Goal: Transaction & Acquisition: Purchase product/service

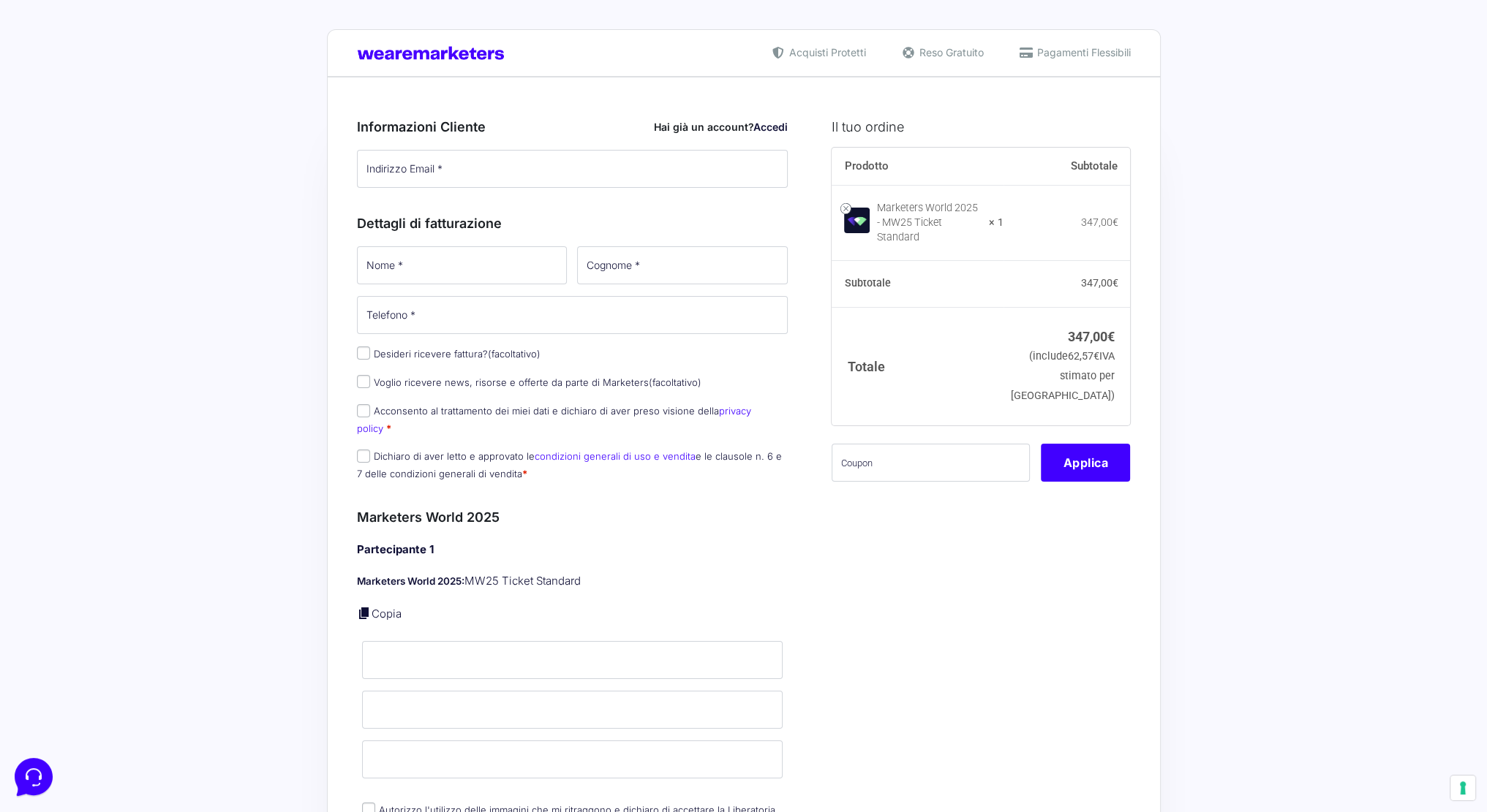
type input "[PERSON_NAME][EMAIL_ADDRESS][DOMAIN_NAME]"
click at [433, 274] on input "Nome *" at bounding box center [462, 265] width 210 height 38
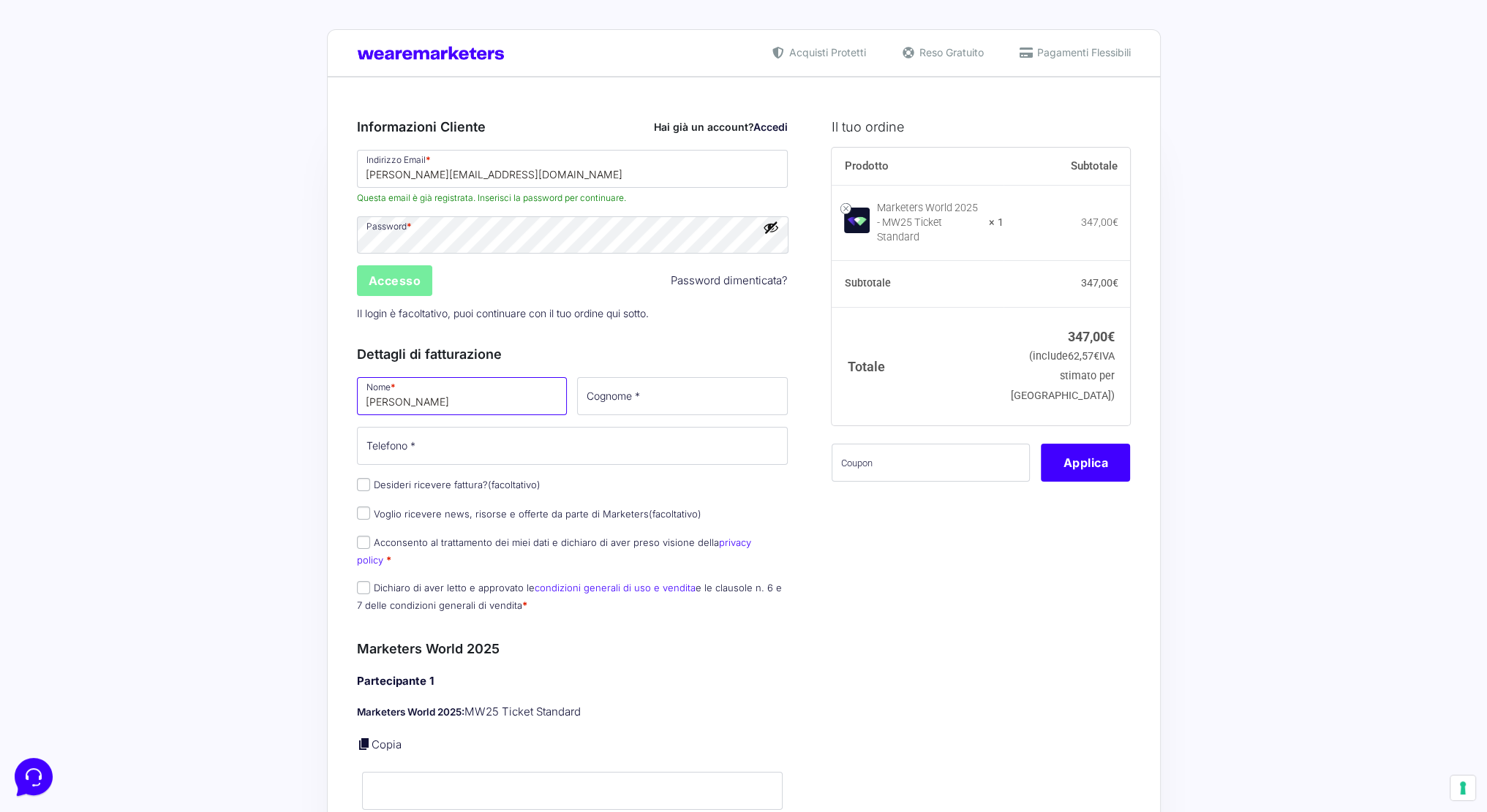
type input "[PERSON_NAME]"
click at [390, 278] on input "Accesso" at bounding box center [395, 280] width 76 height 30
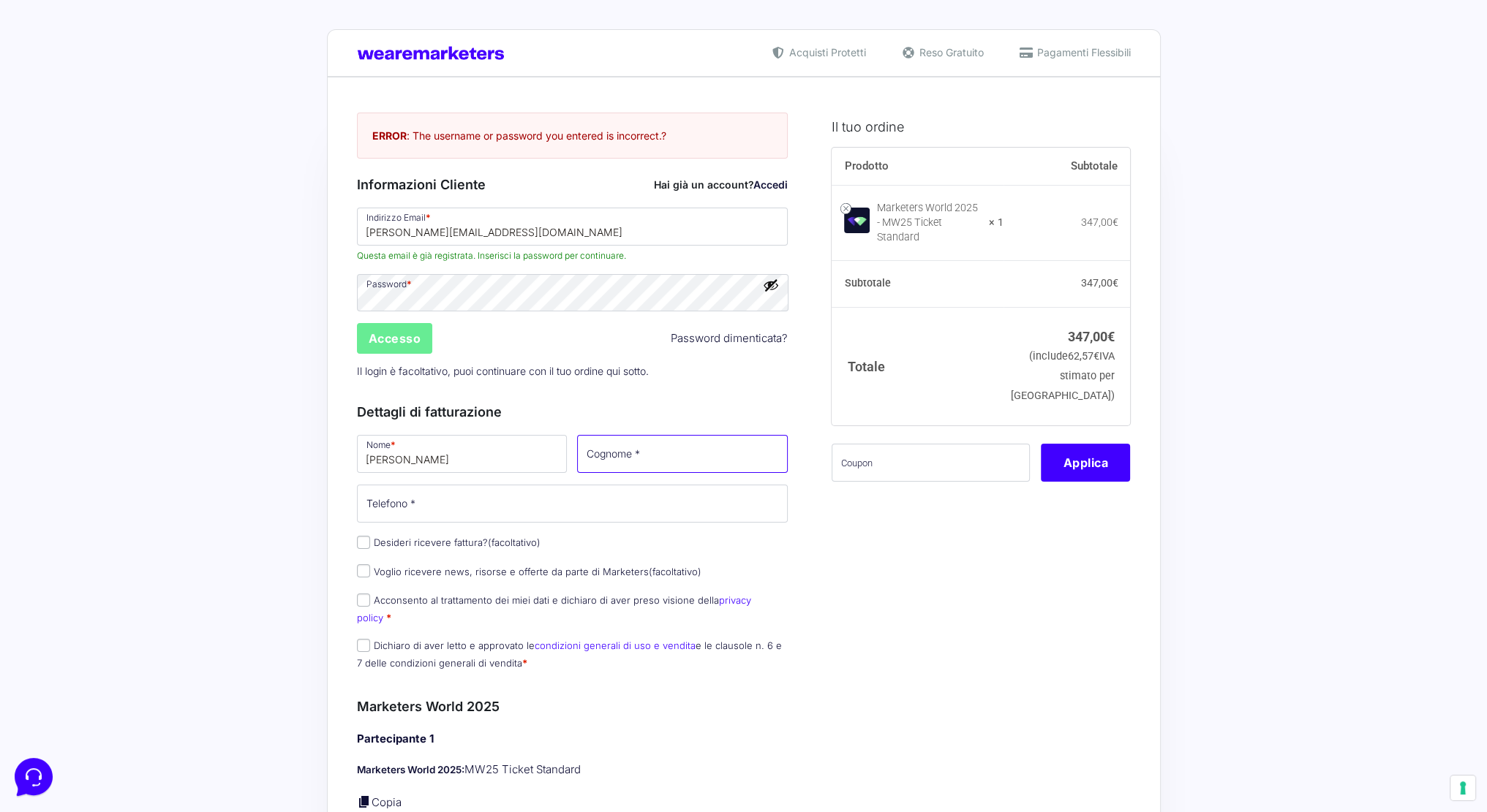
click at [646, 457] on input "Cognome *" at bounding box center [682, 454] width 210 height 38
type input "Quacquarelli"
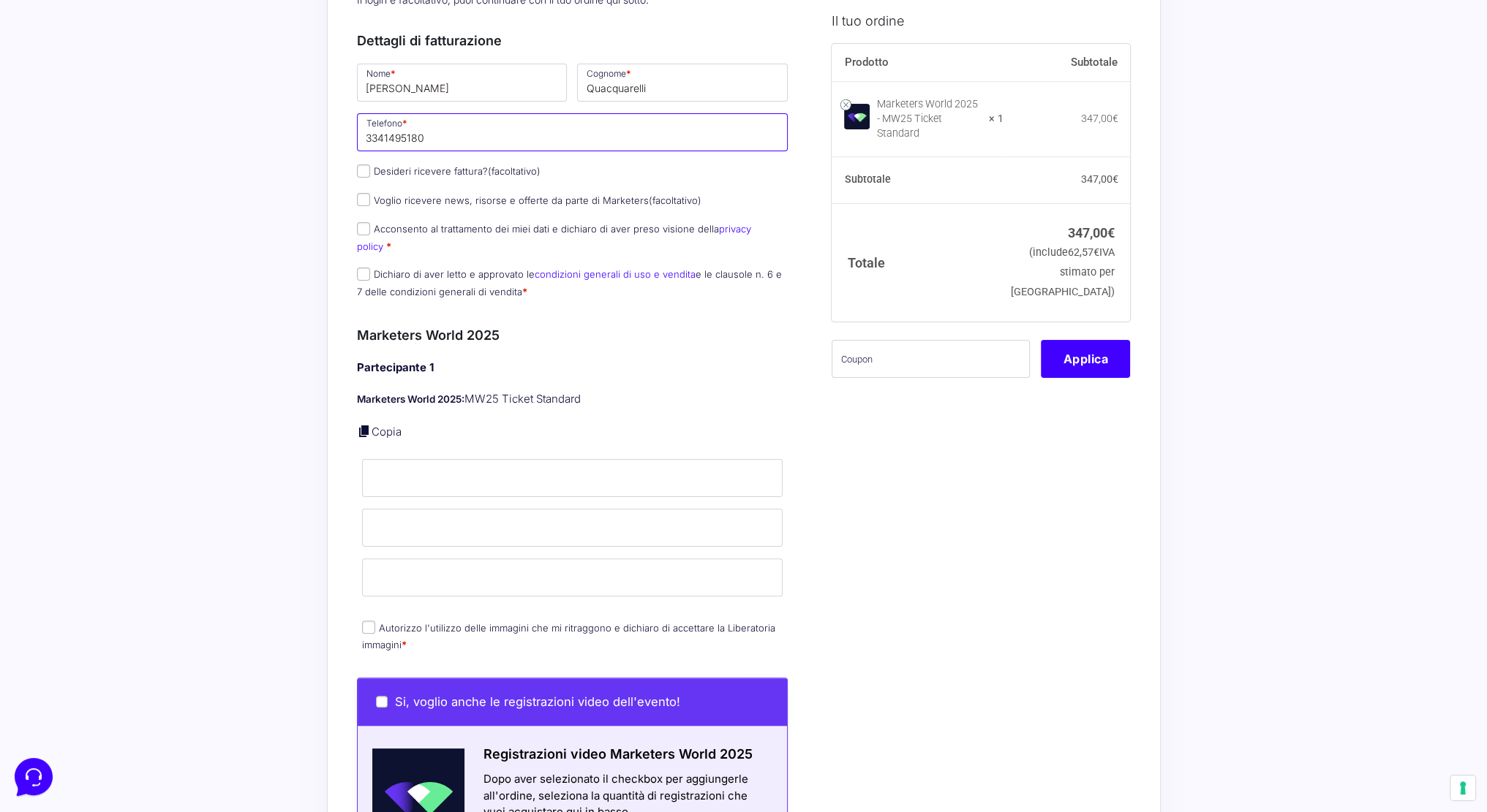
scroll to position [386, 0]
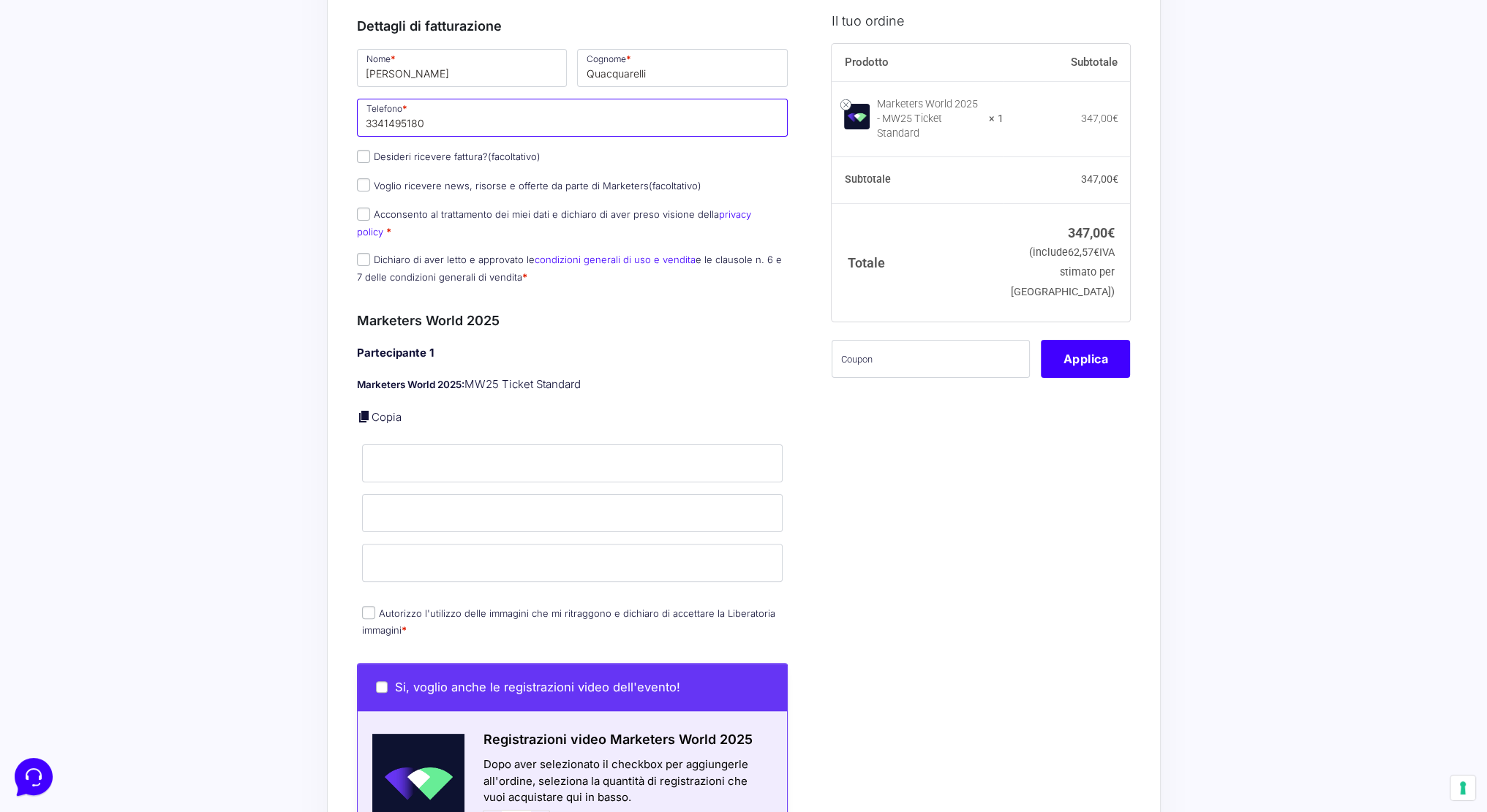
type input "3341495180"
click at [426, 219] on span "Acconsento al trattamento dei miei dati e dichiaro di aver preso visione della …" at bounding box center [554, 222] width 395 height 30
click at [391, 220] on p "Acconsento al trattamento dei miei dati e dichiaro di aver preso visione della …" at bounding box center [572, 223] width 441 height 38
click at [362, 215] on input "Acconsento al trattamento dei miei dati e dichiaro di aver preso visione della …" at bounding box center [363, 215] width 13 height 13
checkbox input "true"
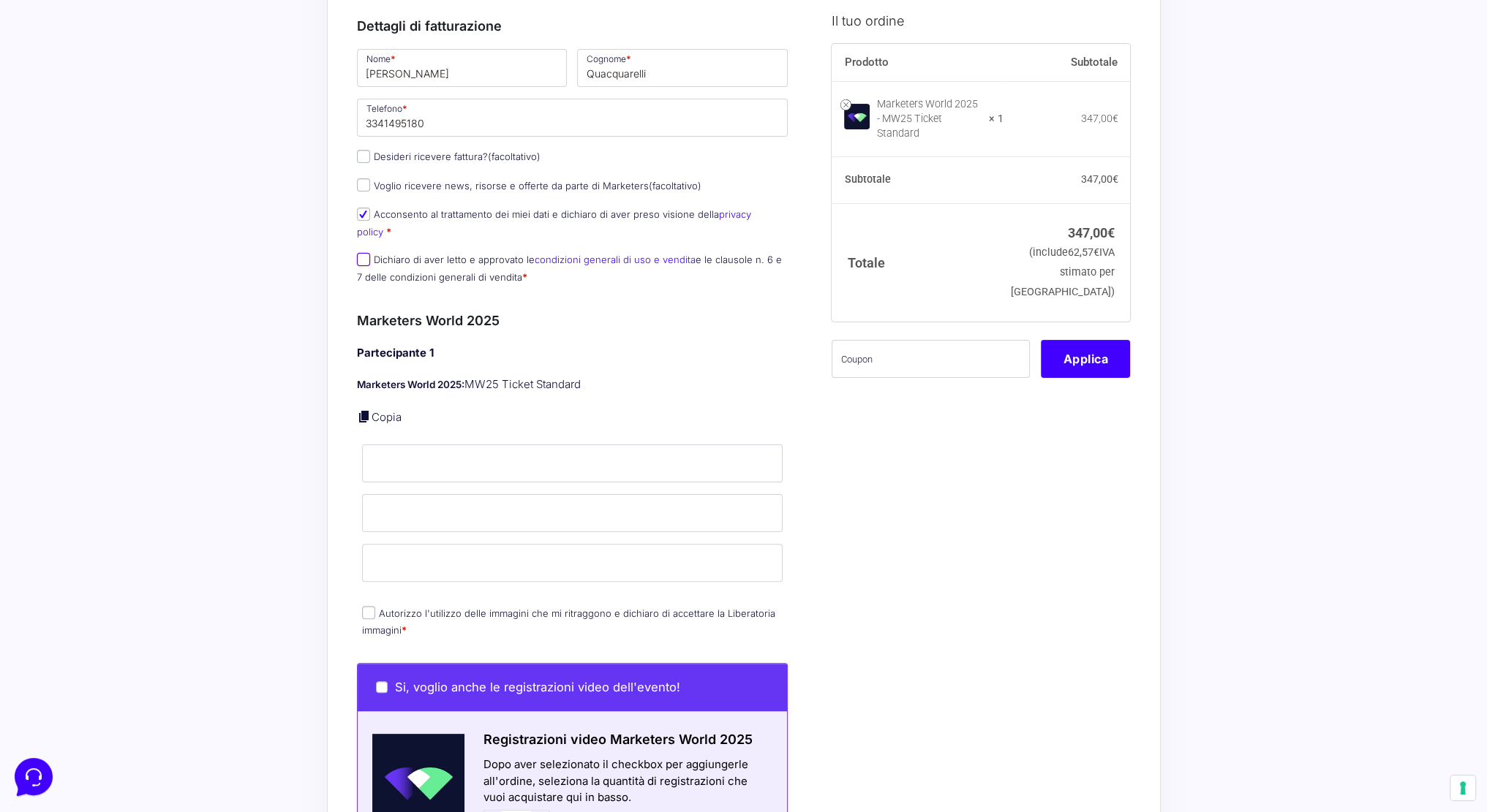
click at [365, 253] on input "Dichiaro di aver letto e approvato le condizioni generali di uso e vendita e le…" at bounding box center [363, 260] width 13 height 13
checkbox input "true"
click at [430, 445] on input "Nome *" at bounding box center [572, 464] width 421 height 38
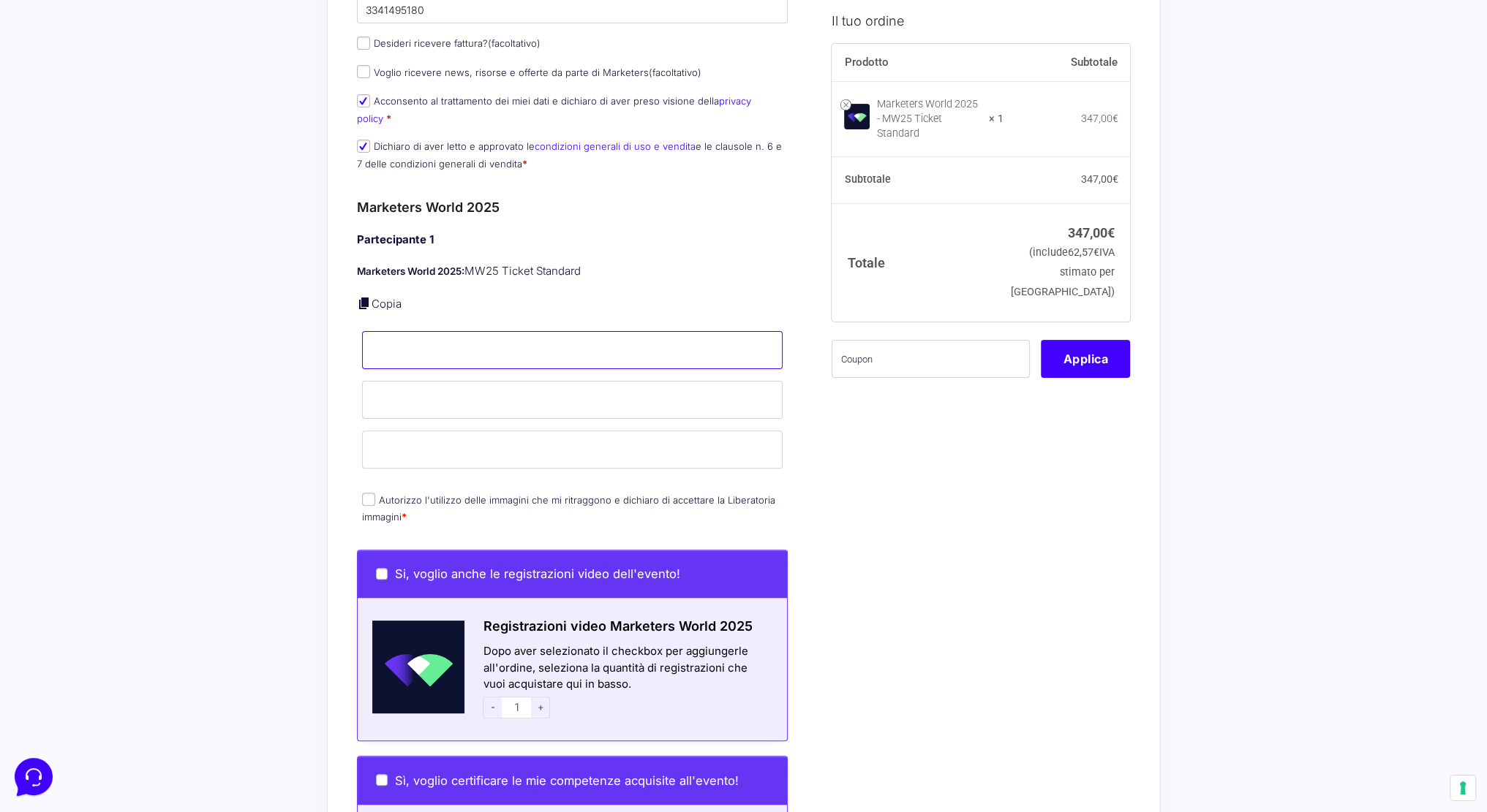
scroll to position [496, 0]
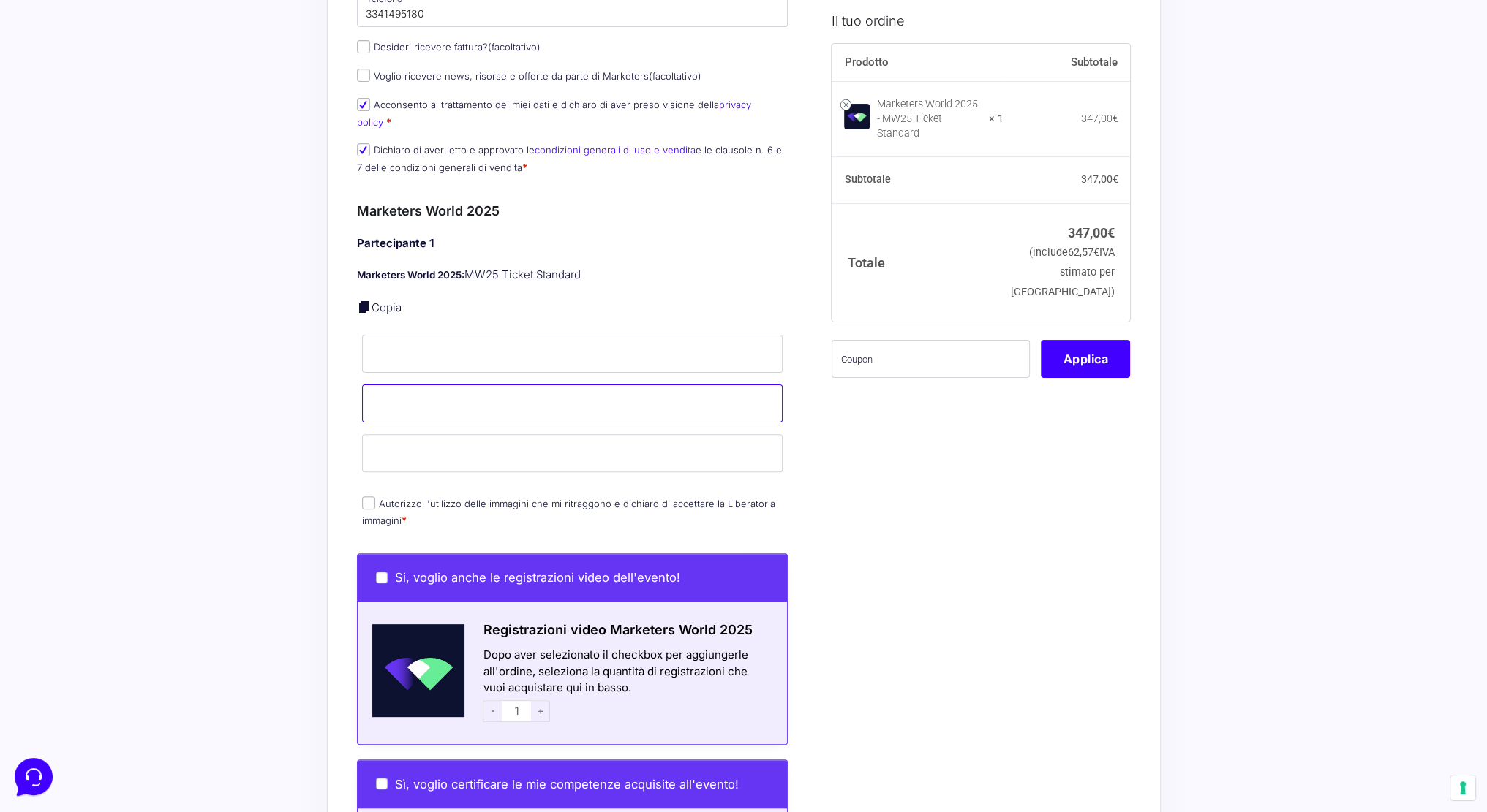
click at [455, 391] on input "Cognome *" at bounding box center [572, 404] width 421 height 38
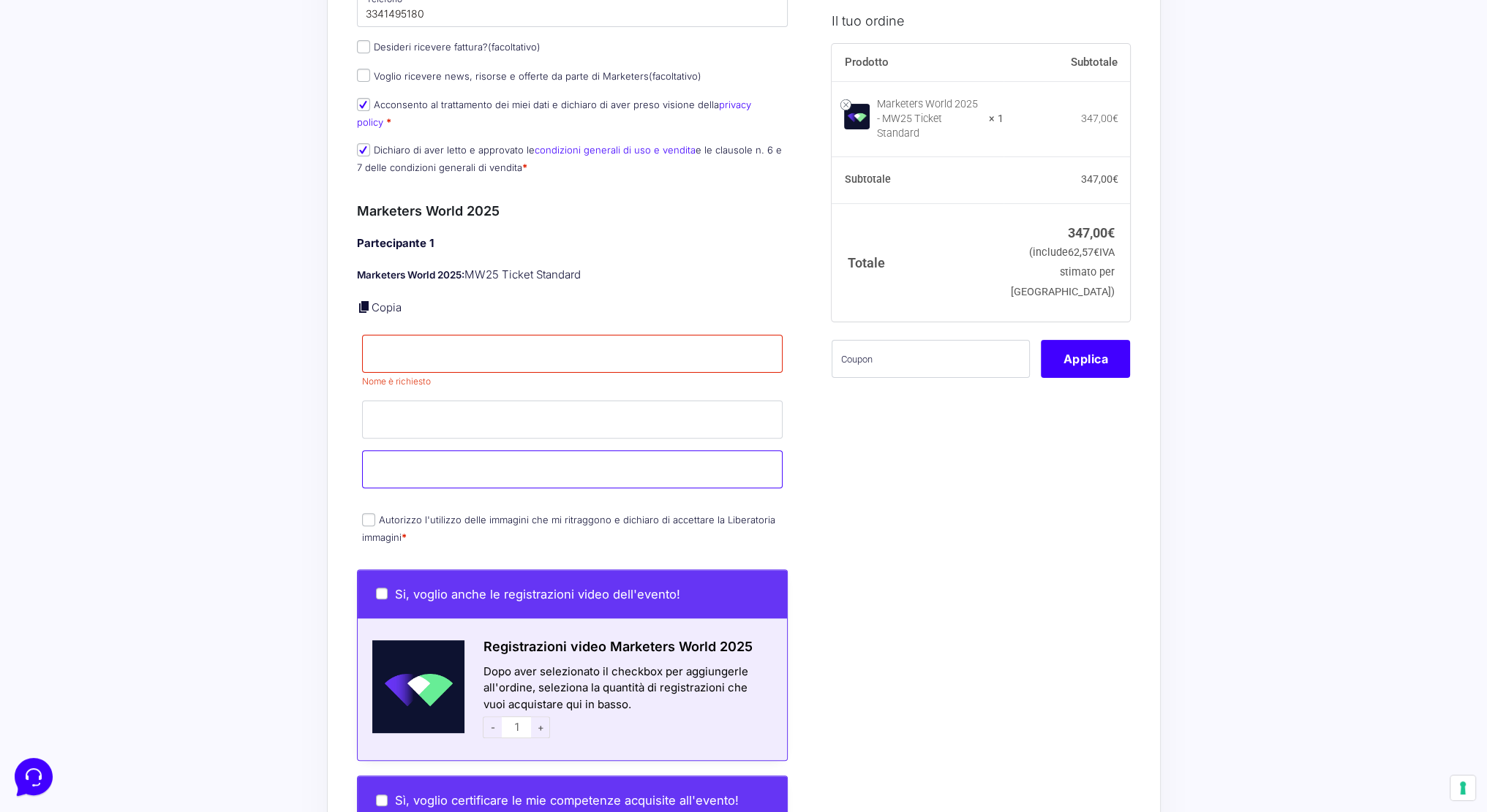
click at [413, 440] on div "Partecipante 1 Marketers World 2025: MW25 Ticket Standard Copia Nome * Nome è r…" at bounding box center [572, 391] width 432 height 312
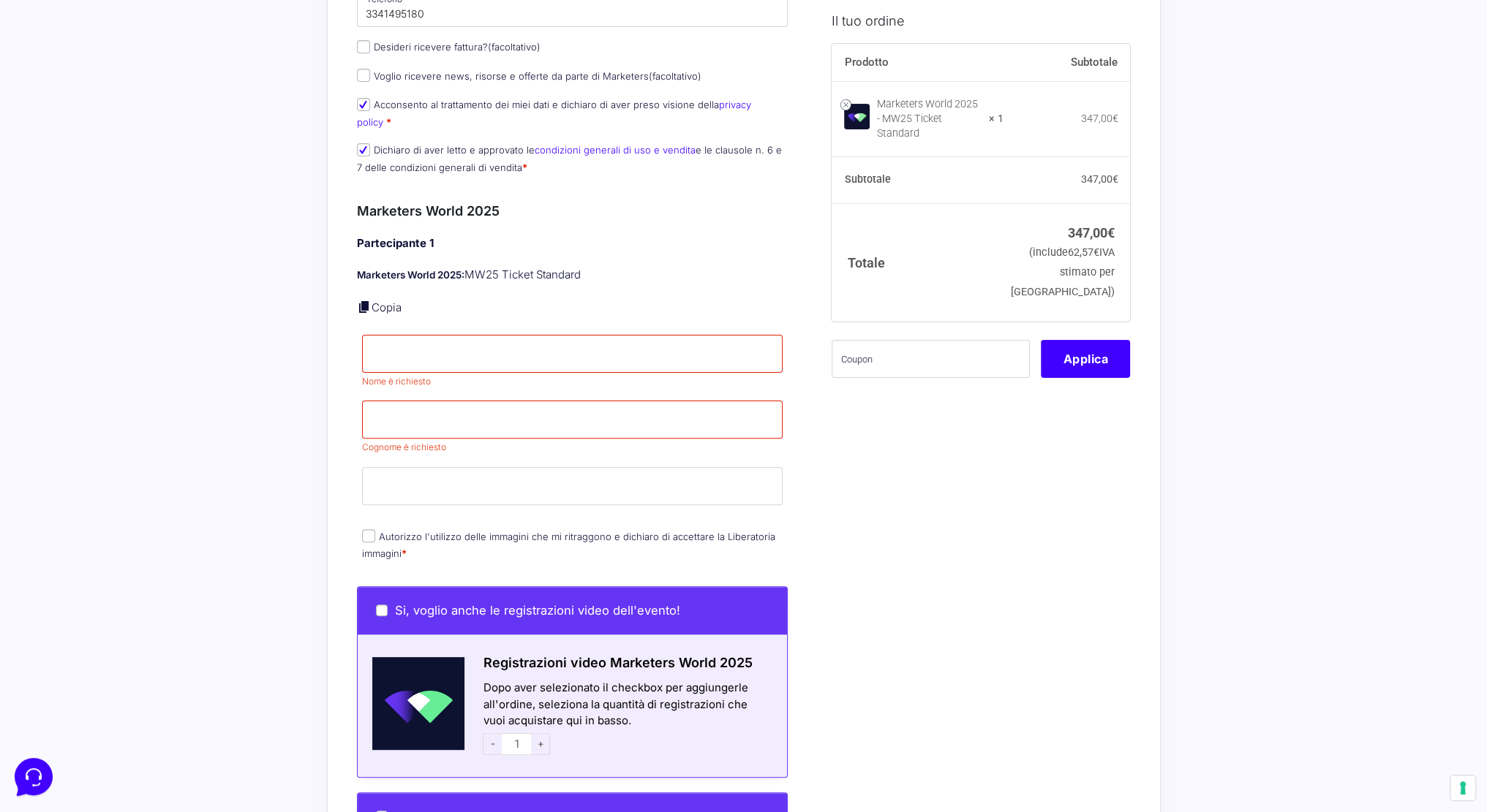
click at [358, 435] on p "Cognome * Cognome è richiesto" at bounding box center [572, 428] width 432 height 59
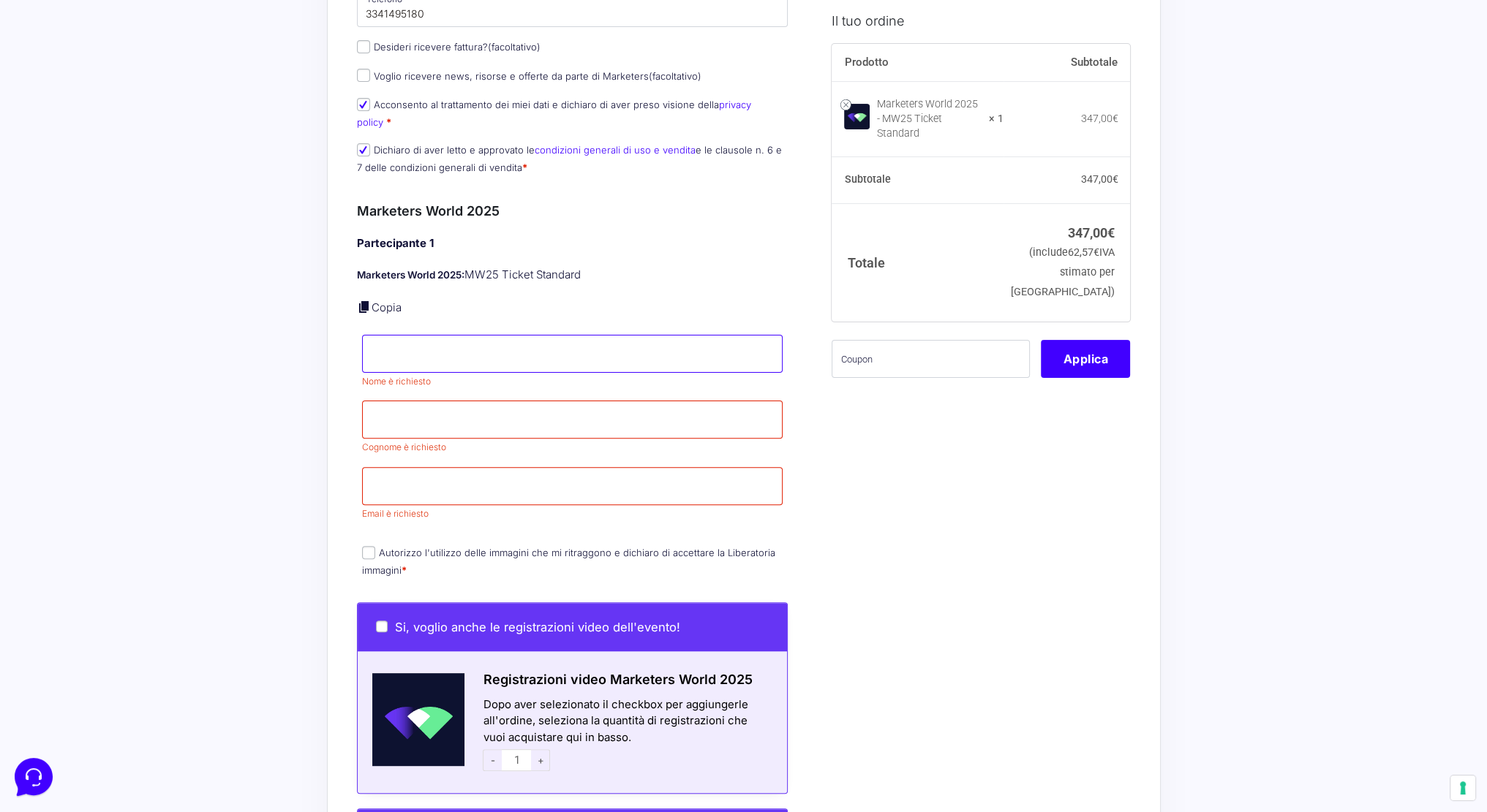
click at [414, 337] on input "Nome *" at bounding box center [572, 353] width 421 height 38
type input "[PERSON_NAME]"
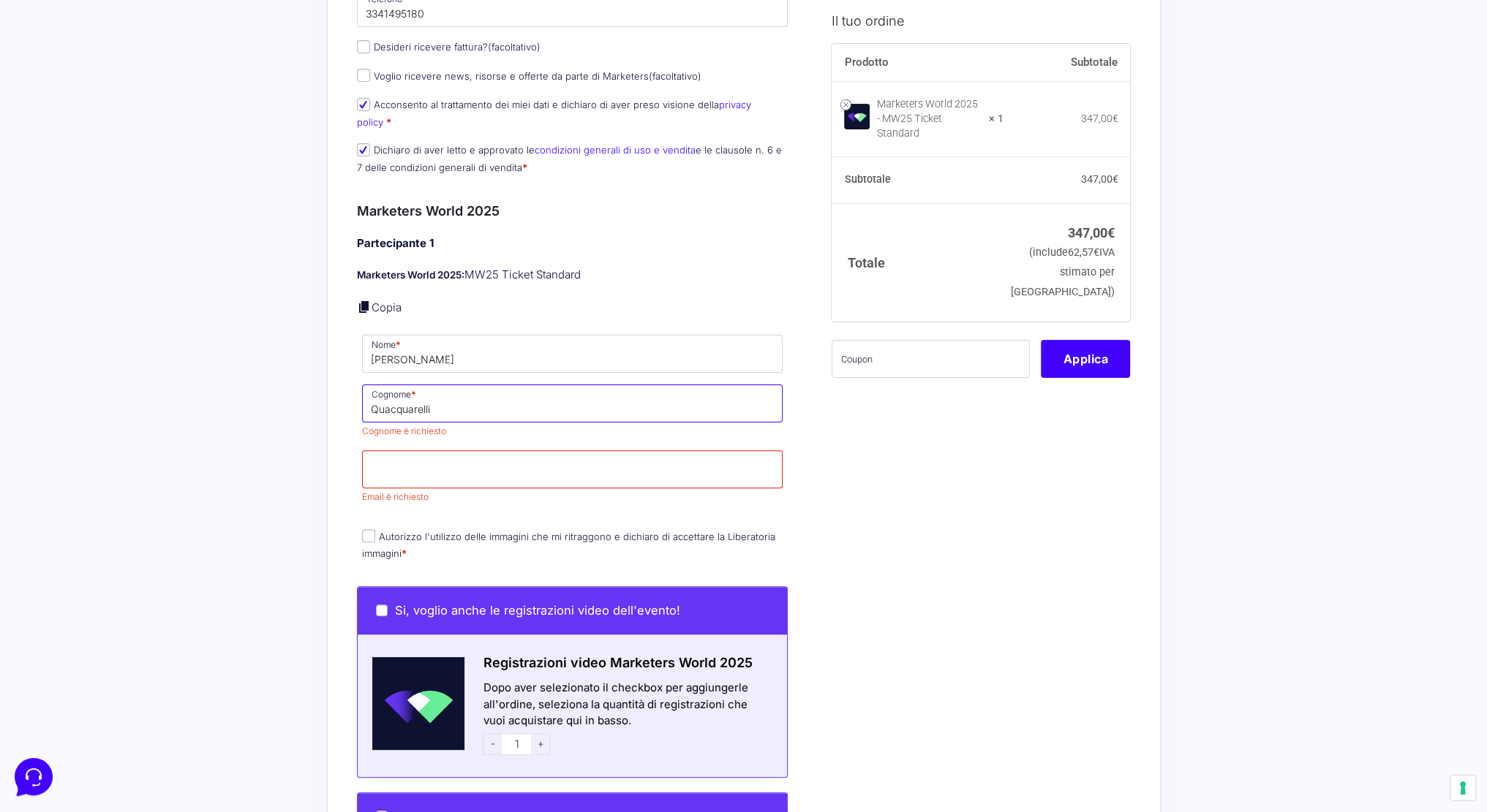
type input "Quacquarelli"
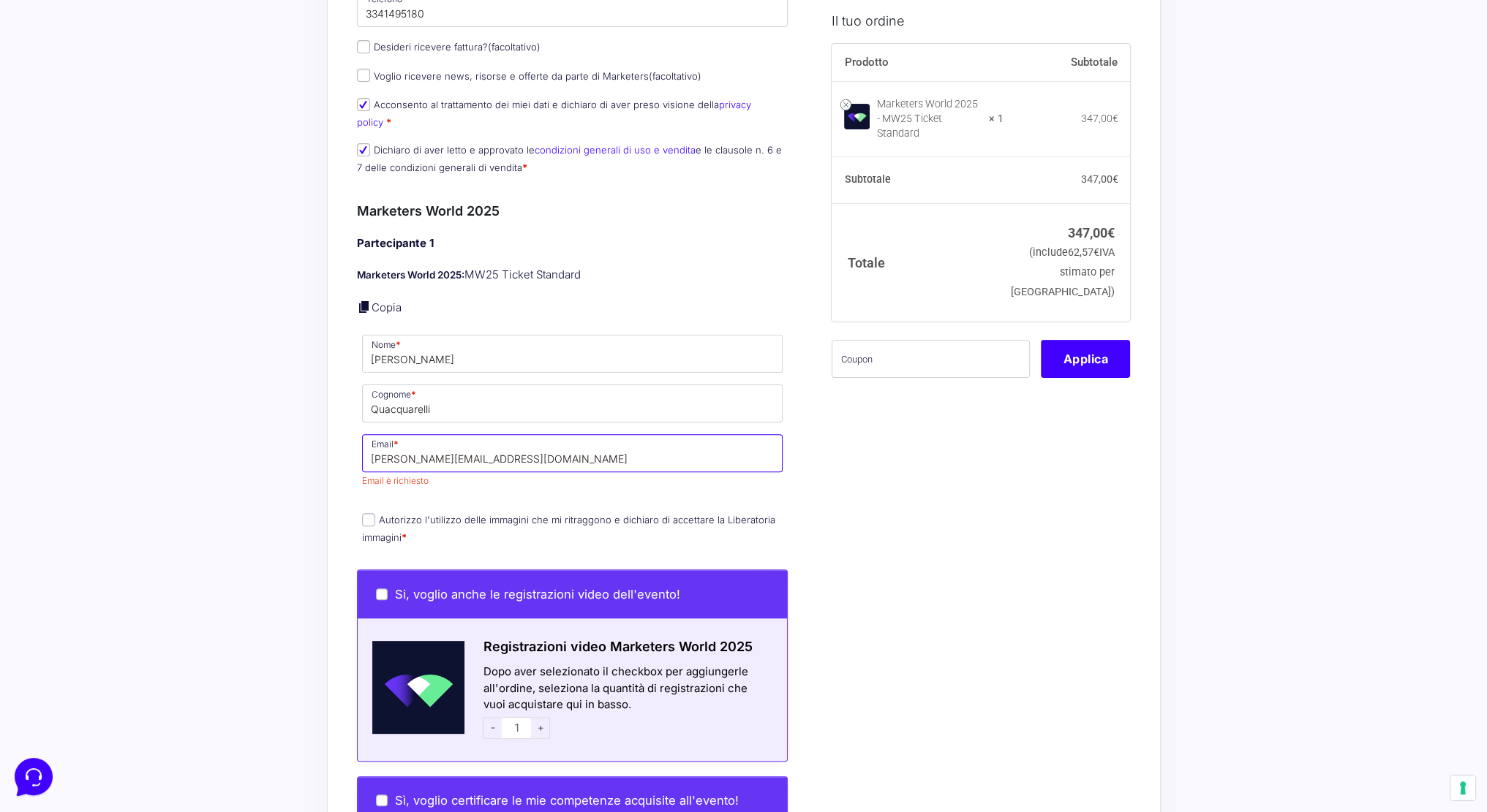
type input "[PERSON_NAME][EMAIL_ADDRESS][DOMAIN_NAME]"
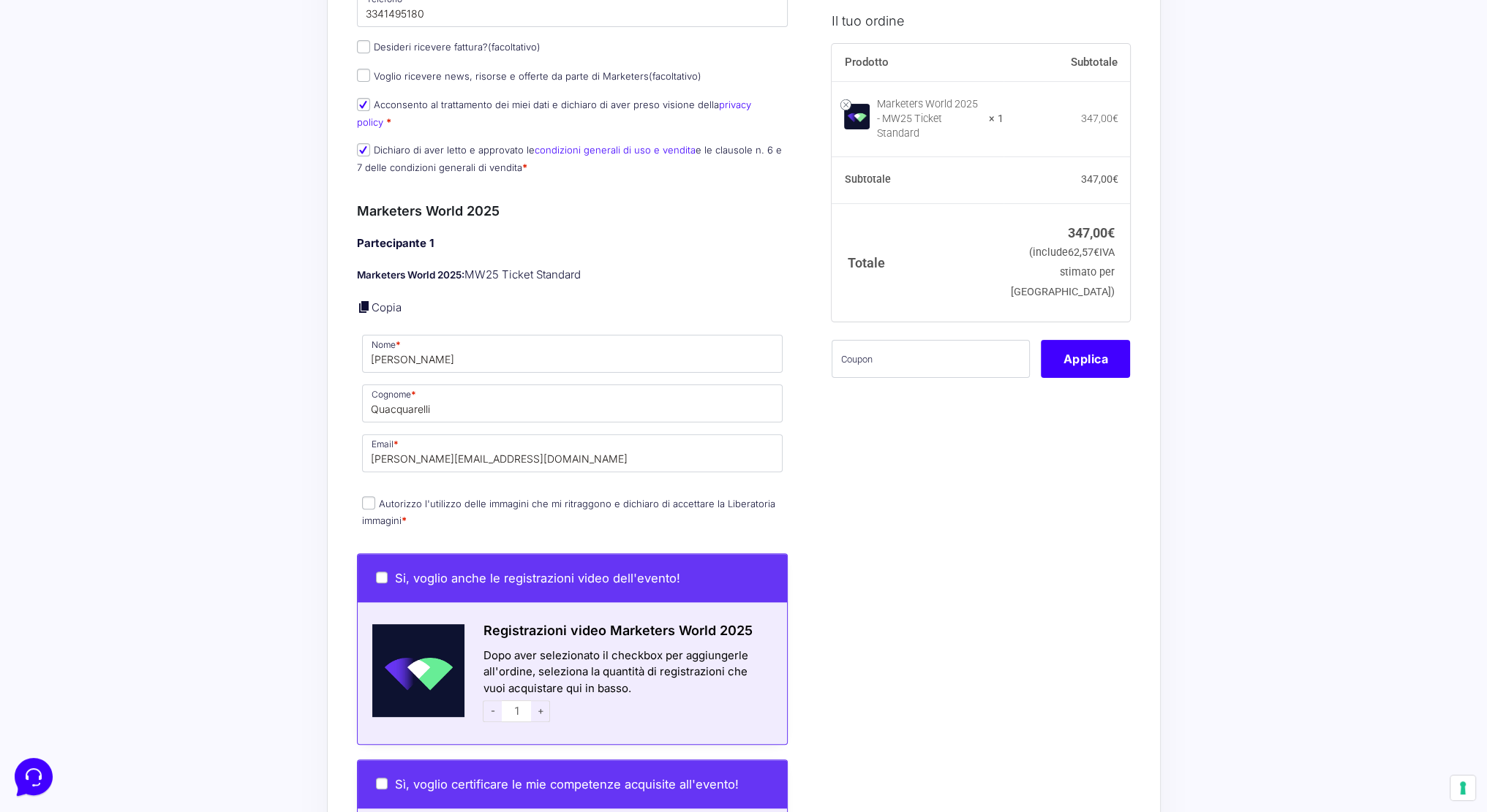
click at [252, 411] on div "Acquisti Protetti Reso Gratuito Pagamenti Flessibili Riepilogo Ordine 347,00 € …" at bounding box center [743, 527] width 1487 height 2046
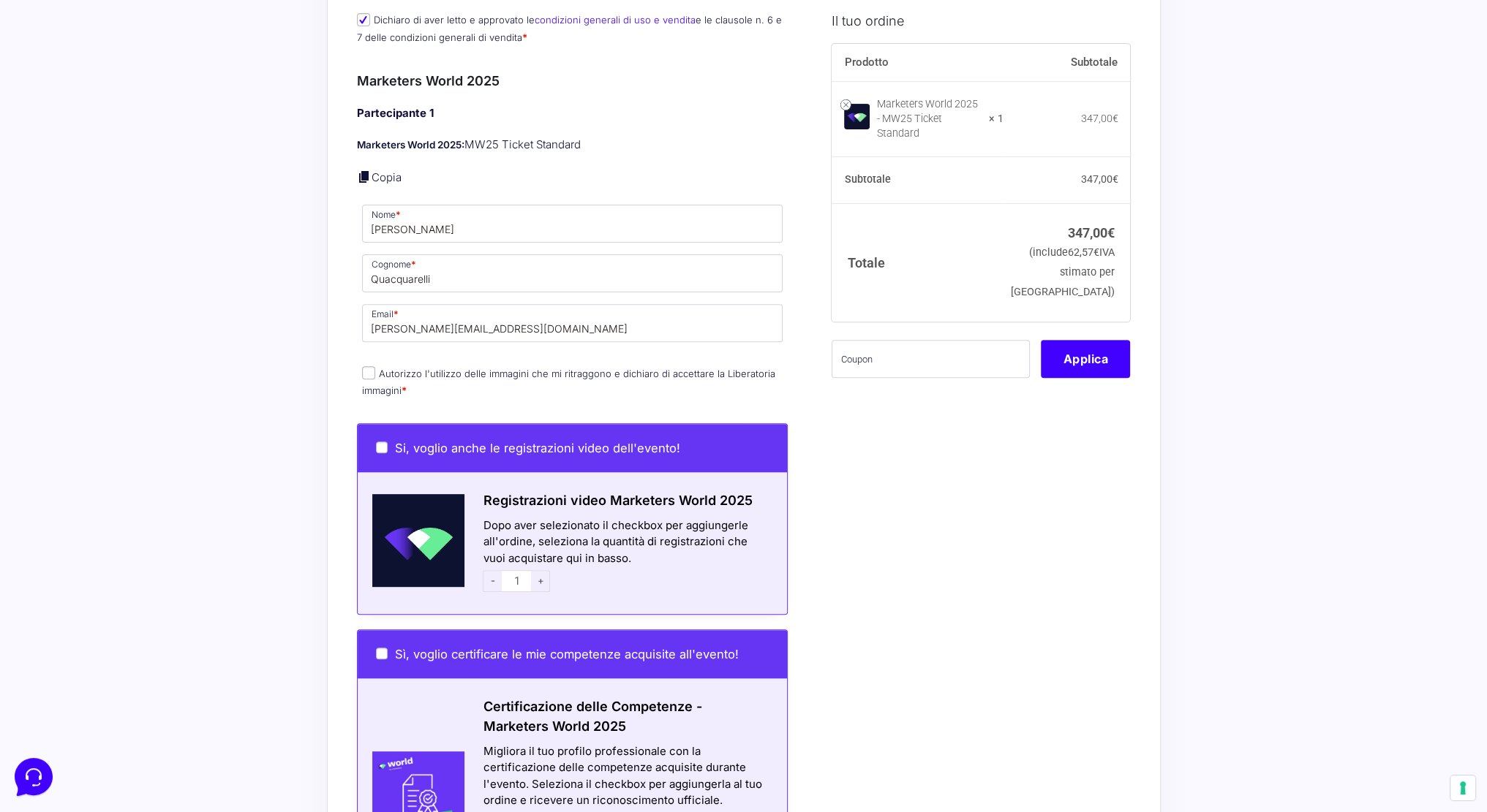
scroll to position [627, 0]
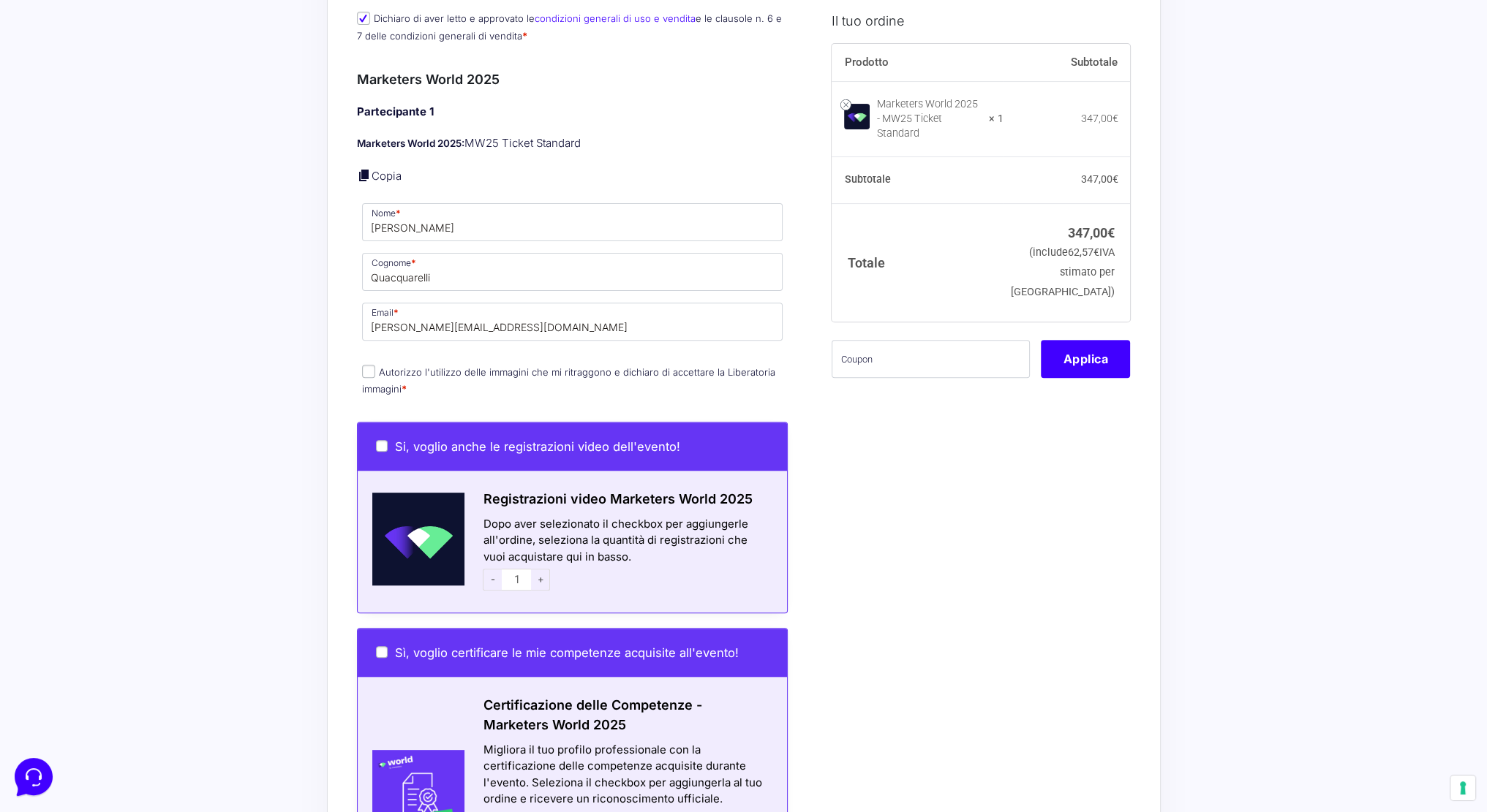
click at [372, 365] on input "Autorizzo l'utilizzo delle immagini che mi ritraggono e dichiaro di accettare l…" at bounding box center [368, 371] width 13 height 13
checkbox input "true"
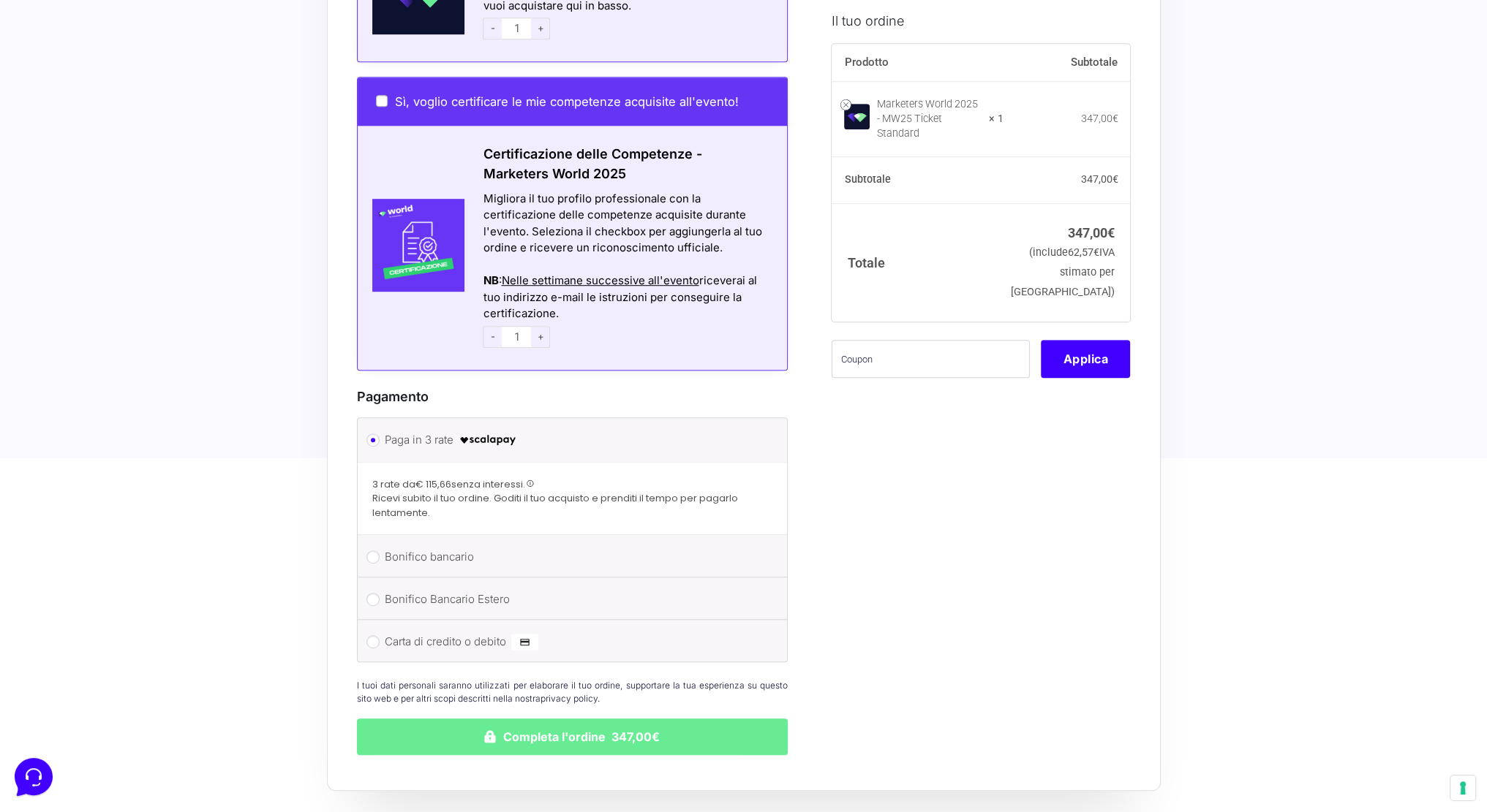
scroll to position [1304, 0]
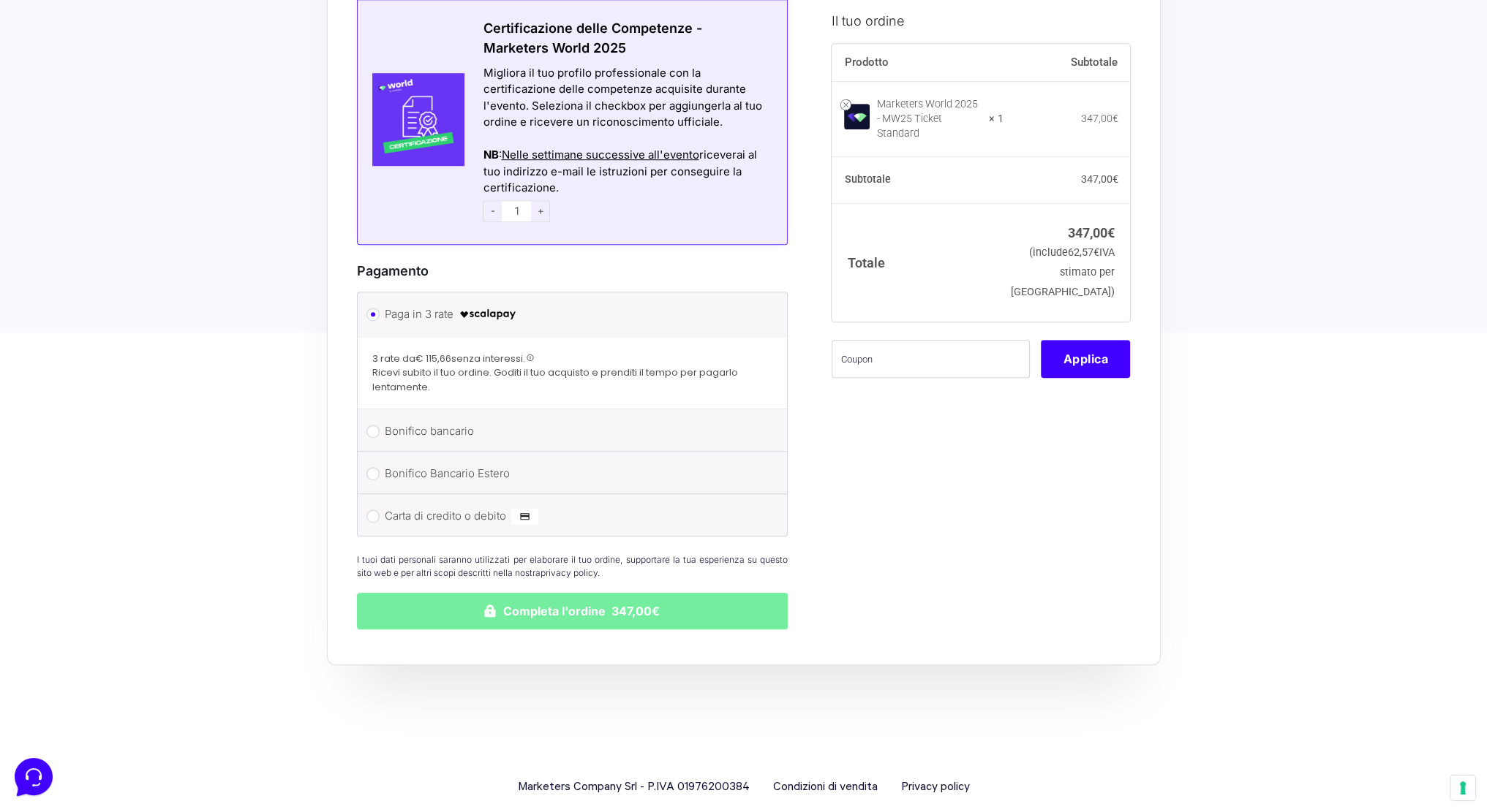
click at [587, 593] on button "Completa l'ordine 347,00€" at bounding box center [572, 611] width 432 height 36
